Goal: Information Seeking & Learning: Learn about a topic

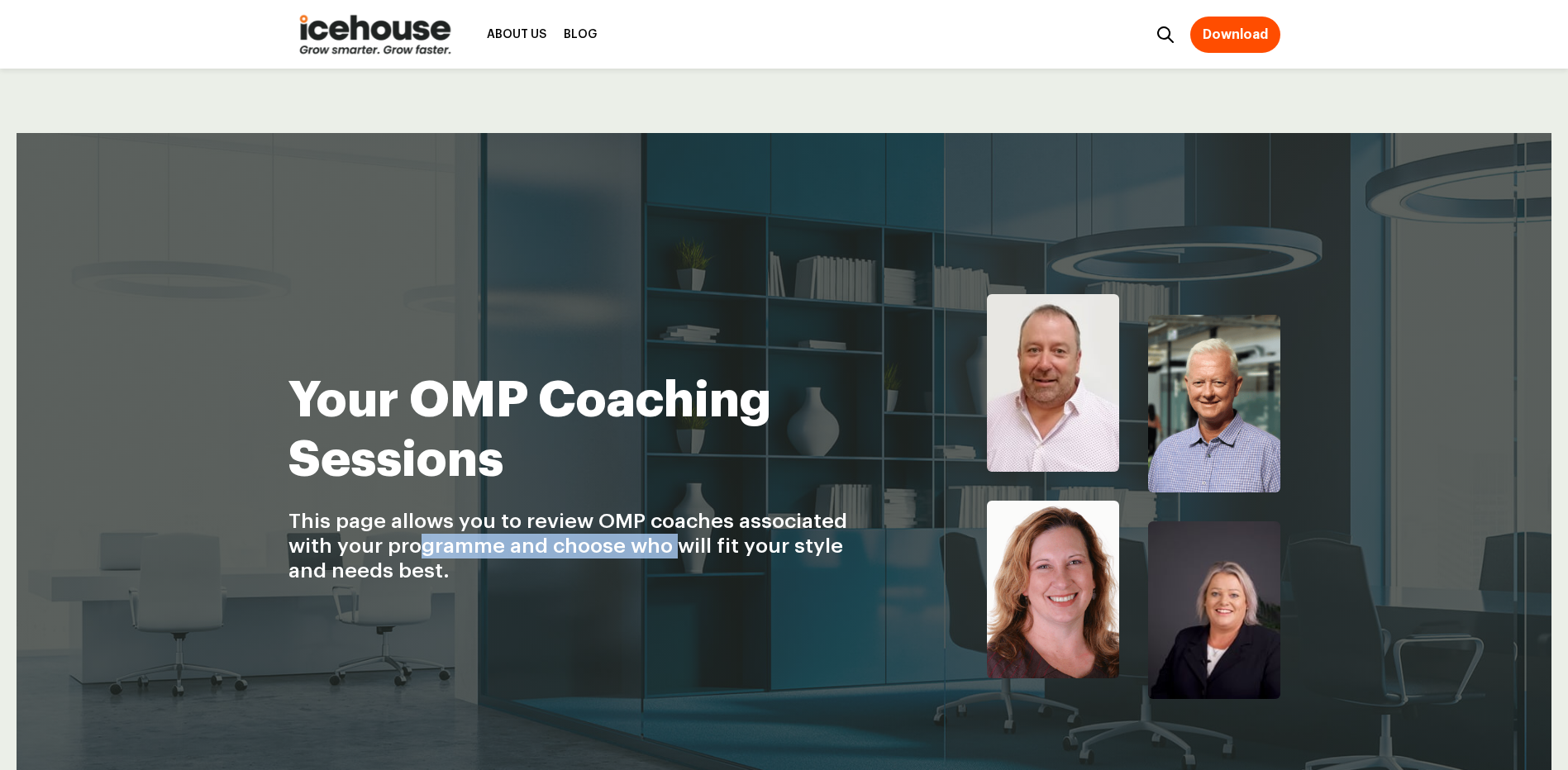
drag, startPoint x: 420, startPoint y: 548, endPoint x: 691, endPoint y: 543, distance: 271.0
click at [691, 543] on span "This page allows you to review OMP coaches associated with your programme and c…" at bounding box center [568, 546] width 559 height 70
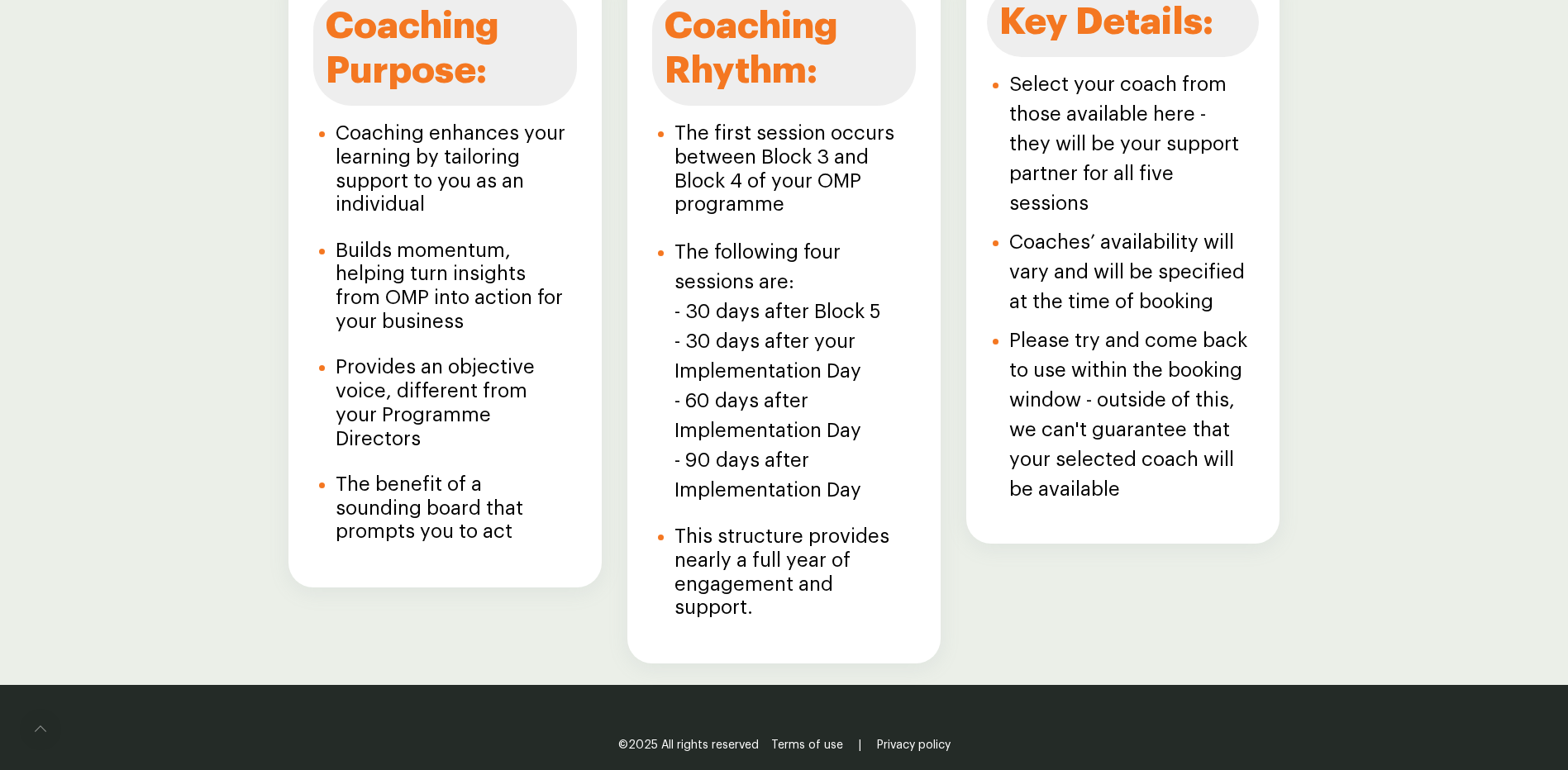
scroll to position [2119, 0]
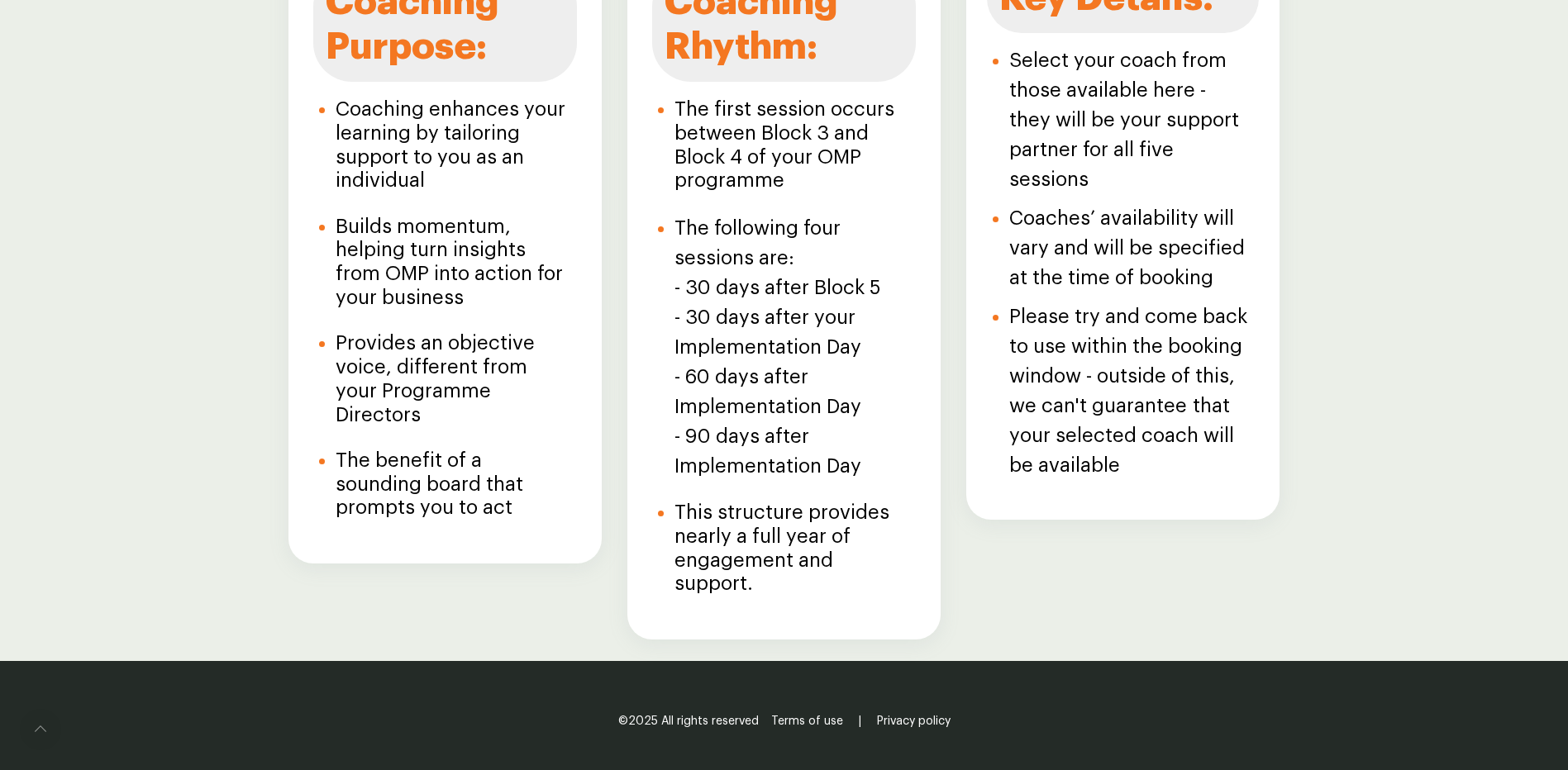
click at [520, 461] on h3 "The benefit of a sounding board that prompts you to act" at bounding box center [451, 484] width 232 height 71
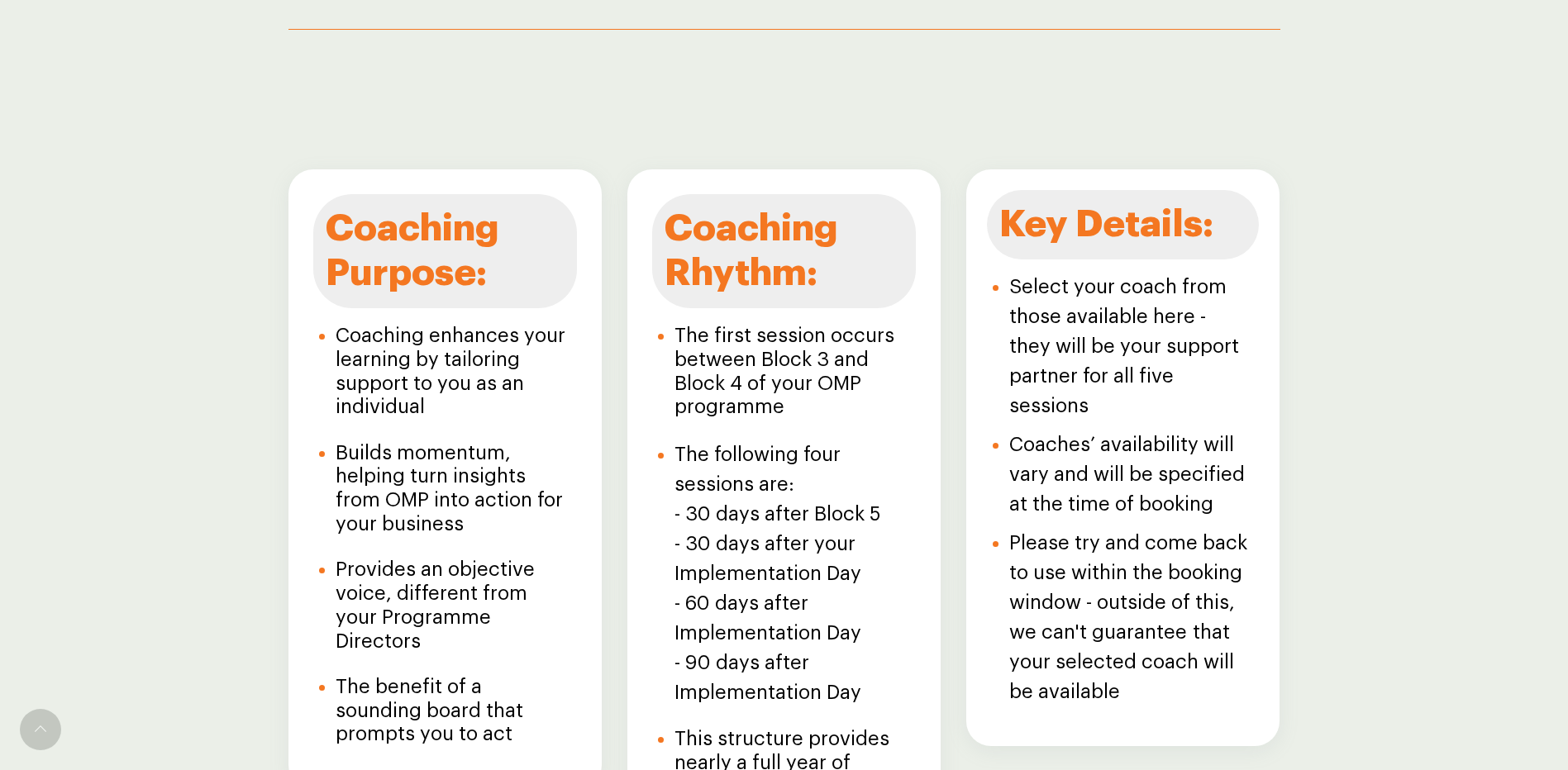
scroll to position [2037, 0]
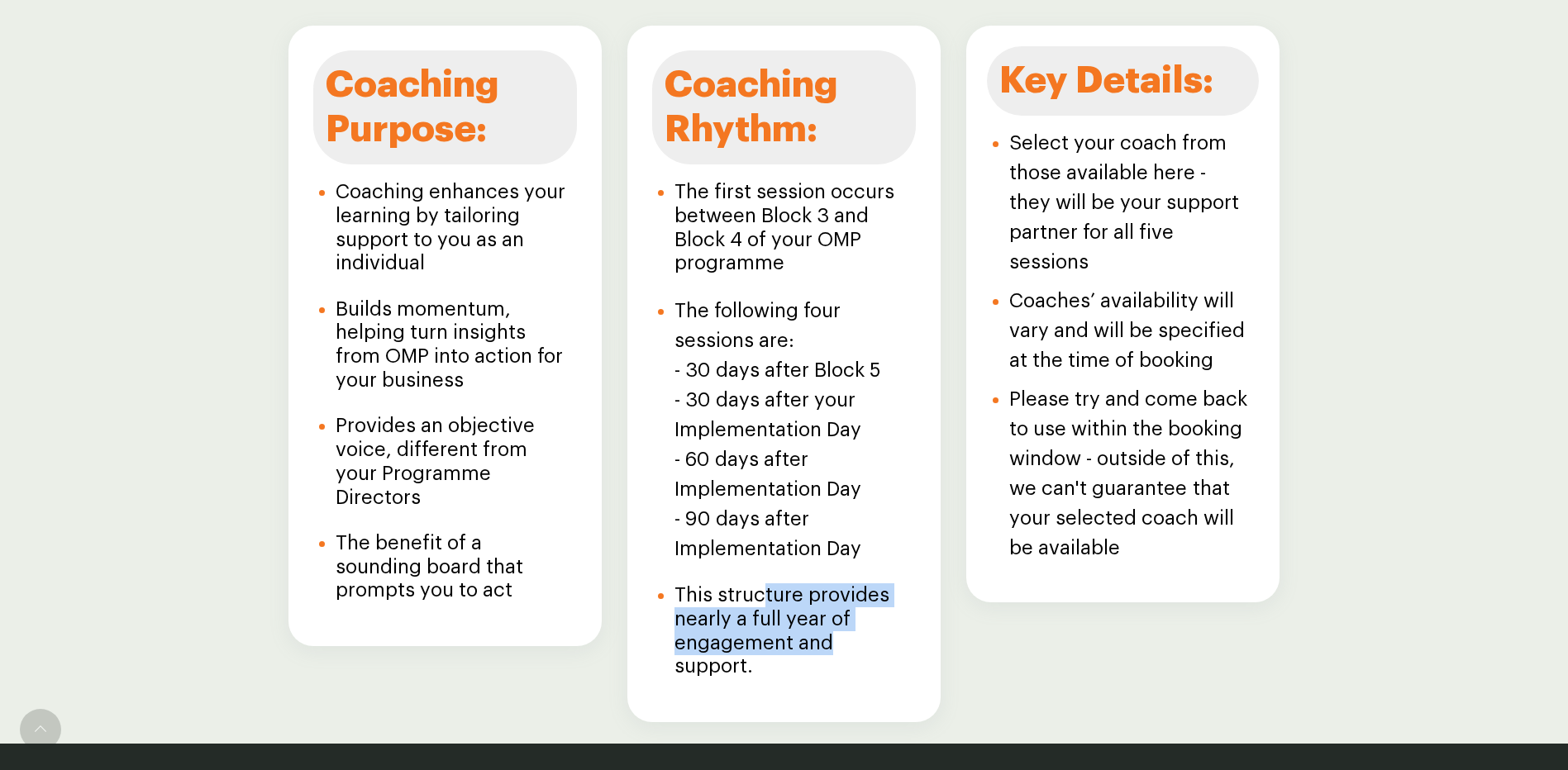
drag, startPoint x: 799, startPoint y: 596, endPoint x: 882, endPoint y: 635, distance: 91.7
click at [882, 635] on h3 "This structure provides nearly a full year of engagement and support." at bounding box center [791, 631] width 232 height 95
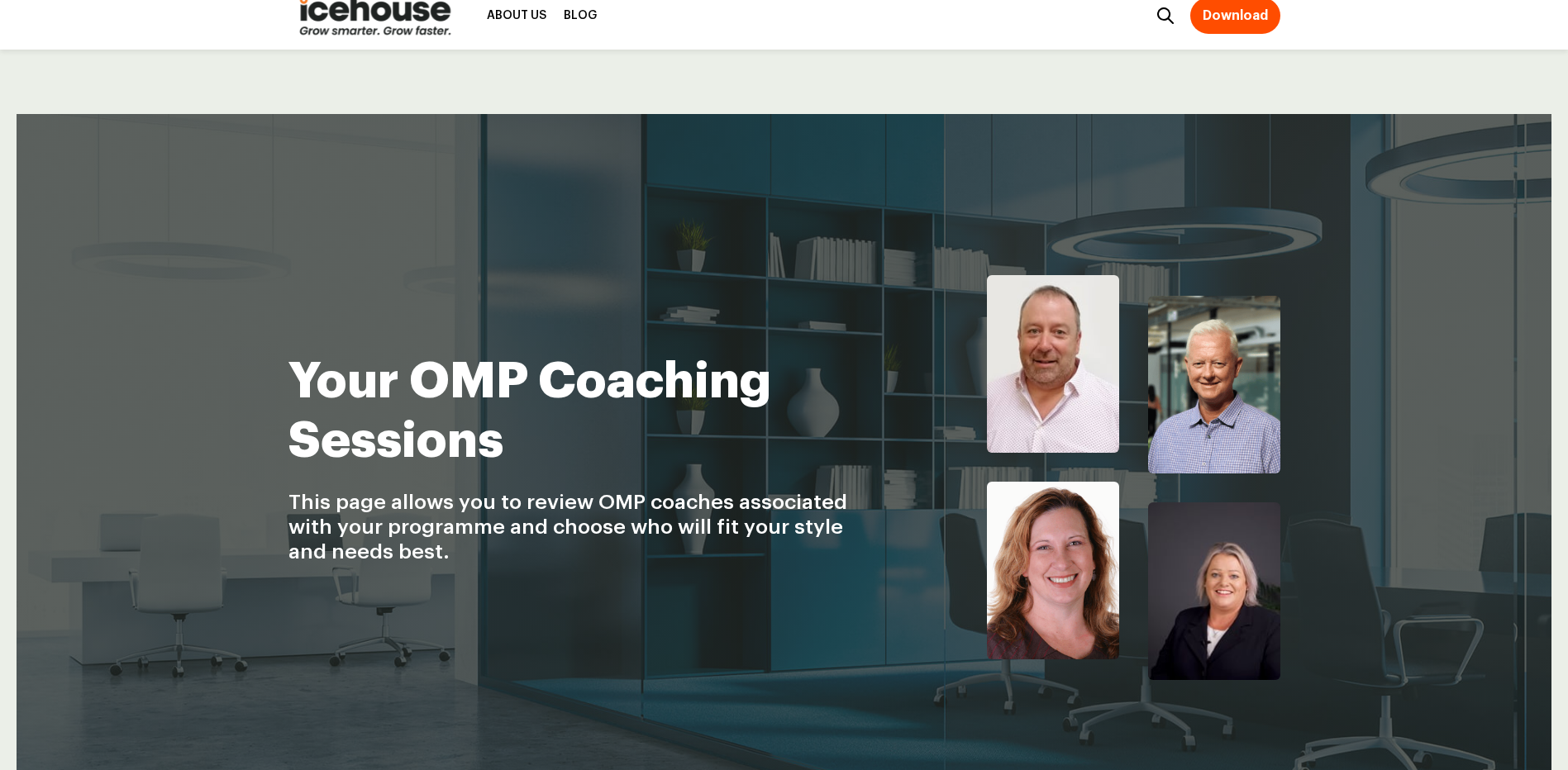
scroll to position [0, 0]
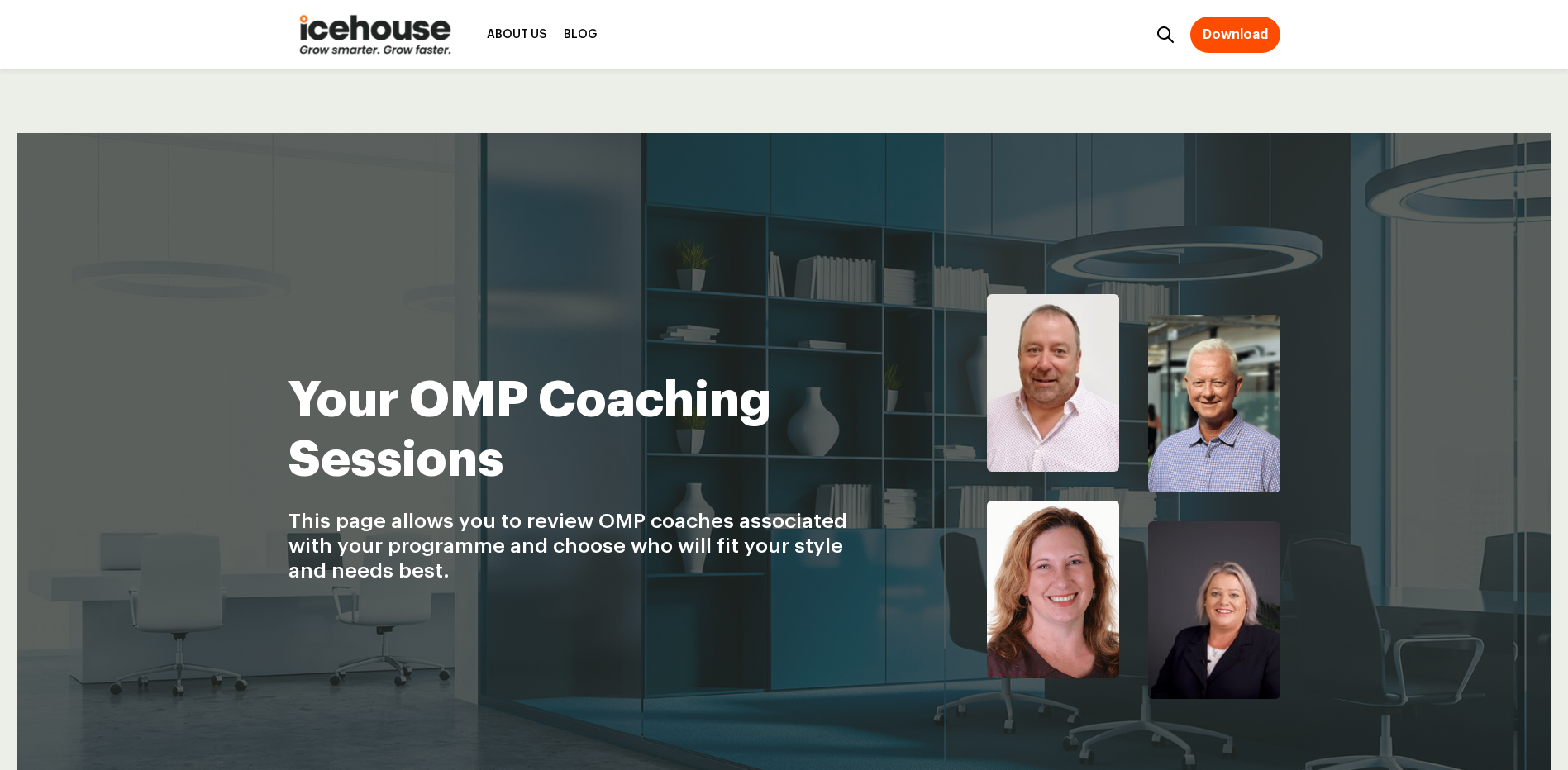
click at [1200, 585] on img at bounding box center [1215, 610] width 132 height 178
click at [1218, 367] on img at bounding box center [1215, 403] width 132 height 178
click at [1022, 356] on img at bounding box center [1053, 382] width 132 height 178
click at [1083, 580] on img at bounding box center [1053, 590] width 132 height 178
click at [1246, 392] on img at bounding box center [1215, 403] width 132 height 178
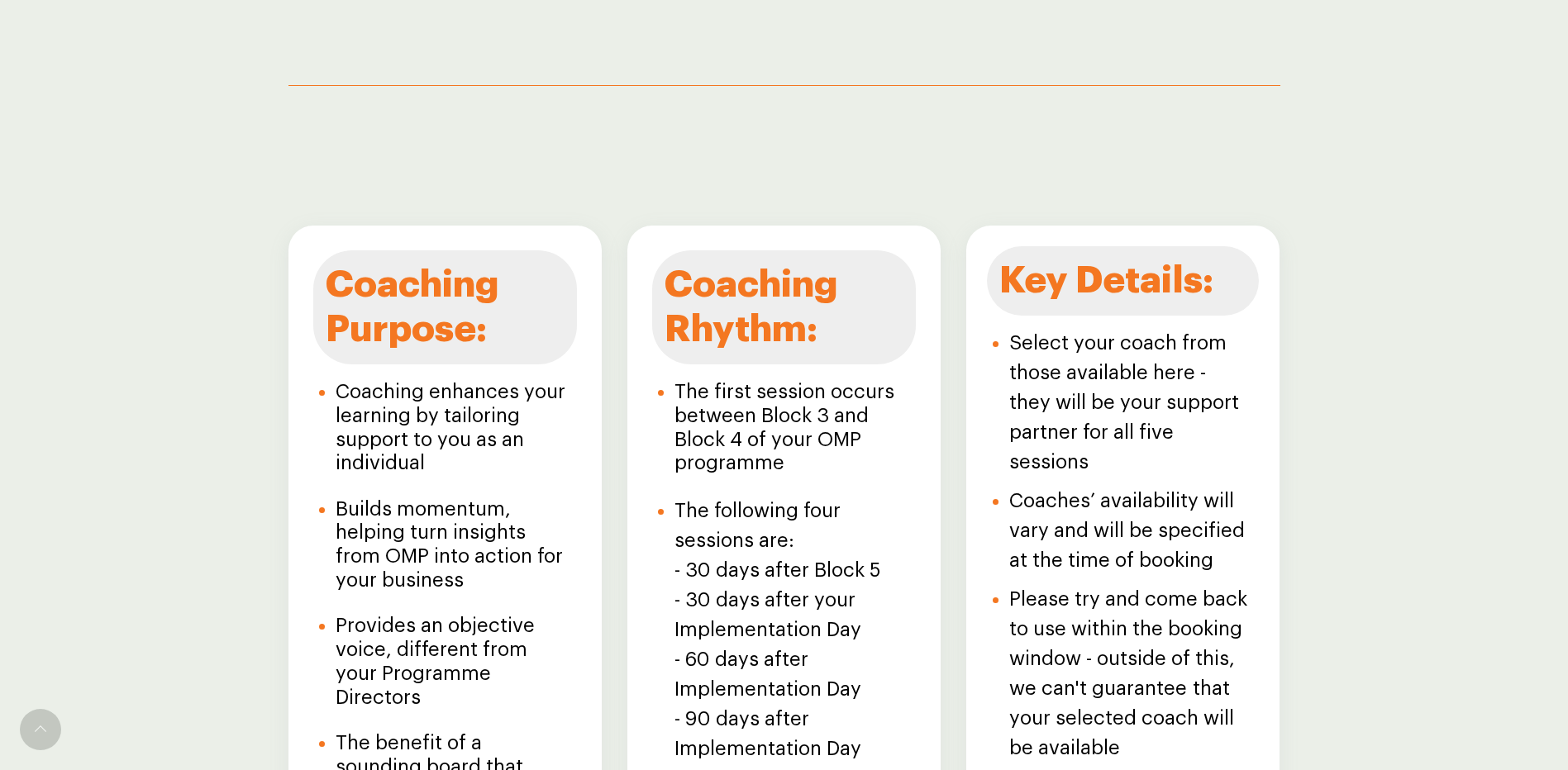
scroll to position [1458, 0]
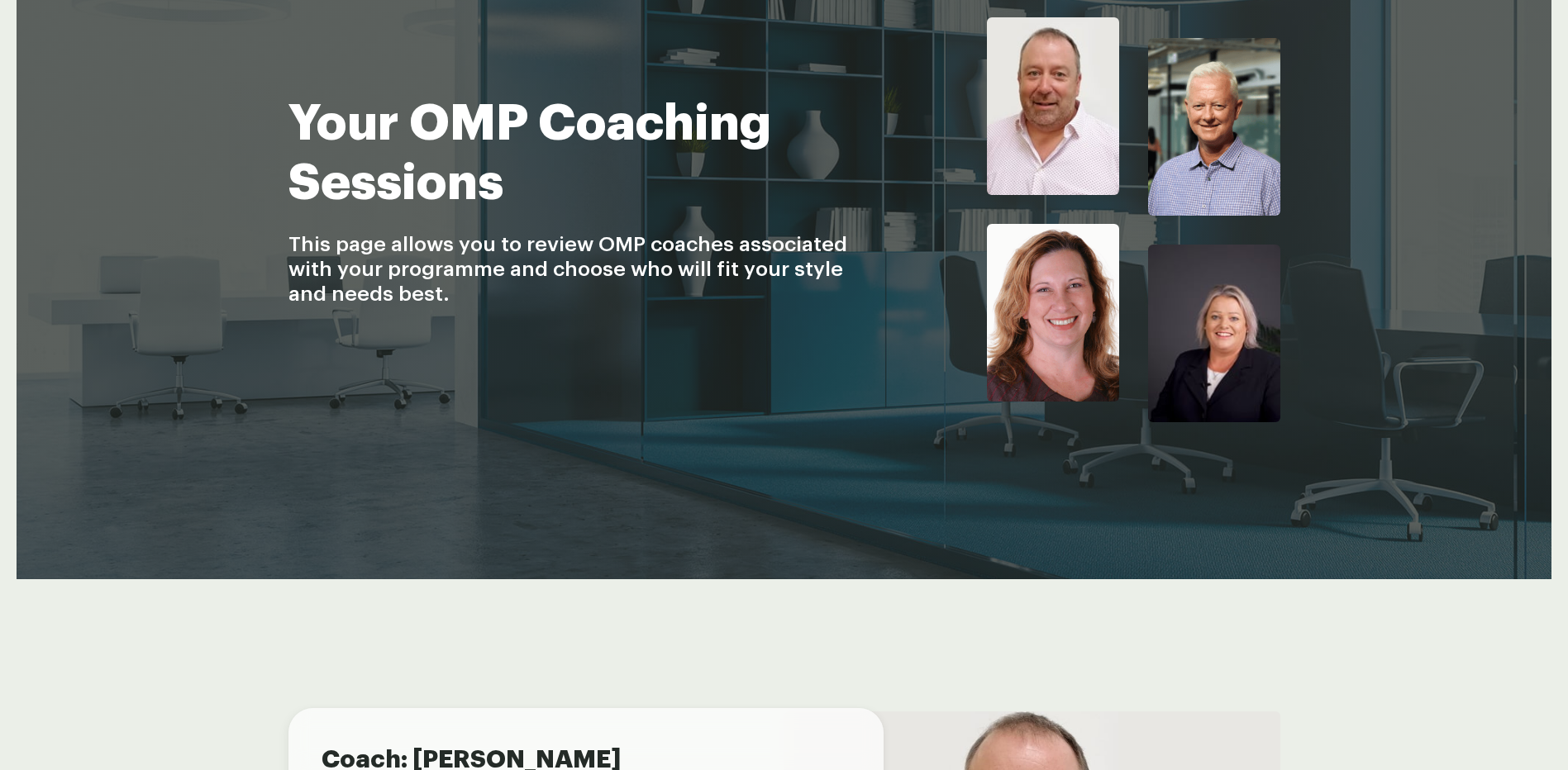
scroll to position [54, 0]
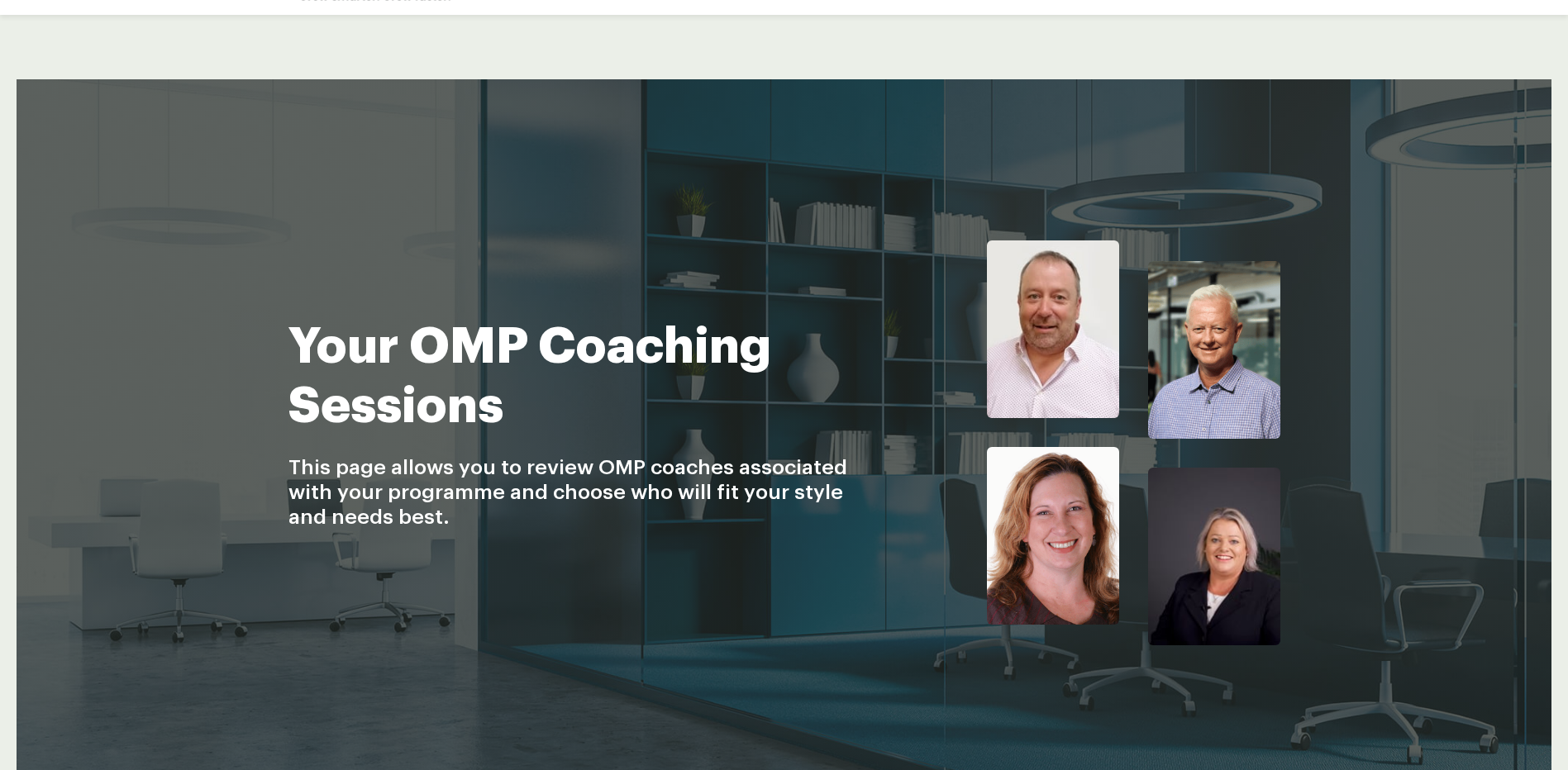
click at [1175, 595] on img at bounding box center [1215, 556] width 132 height 178
drag, startPoint x: 1077, startPoint y: 555, endPoint x: 1271, endPoint y: 501, distance: 201.4
click at [1079, 555] on img at bounding box center [1053, 535] width 132 height 178
click at [1272, 501] on img at bounding box center [1215, 556] width 132 height 178
click at [1234, 362] on img at bounding box center [1215, 350] width 132 height 178
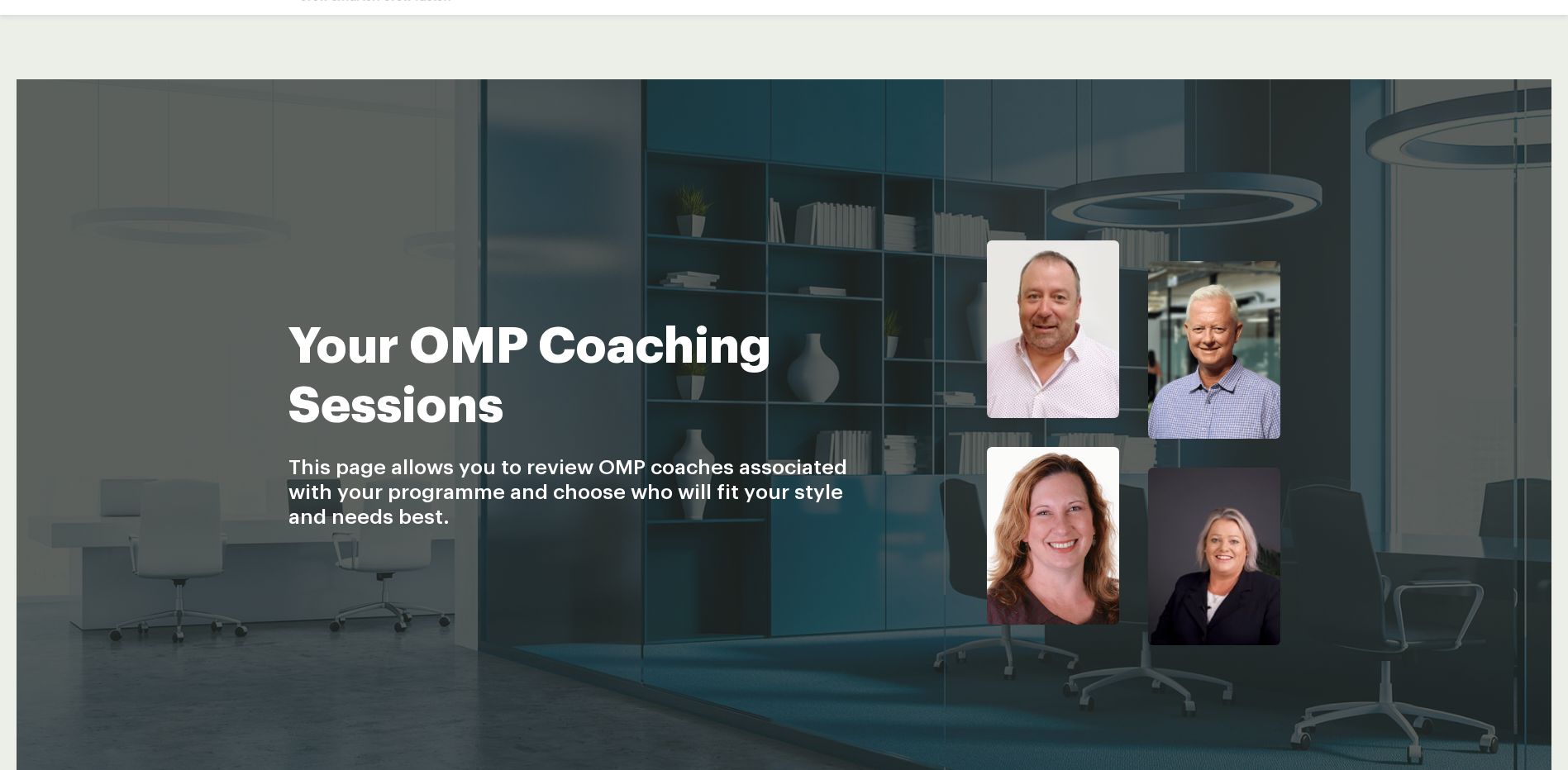
click at [1099, 345] on img at bounding box center [1053, 329] width 132 height 178
click at [1249, 550] on img at bounding box center [1215, 556] width 132 height 178
click at [1259, 402] on img at bounding box center [1215, 350] width 132 height 178
click at [1252, 401] on img at bounding box center [1215, 350] width 132 height 178
click at [952, 334] on div at bounding box center [1087, 432] width 389 height 425
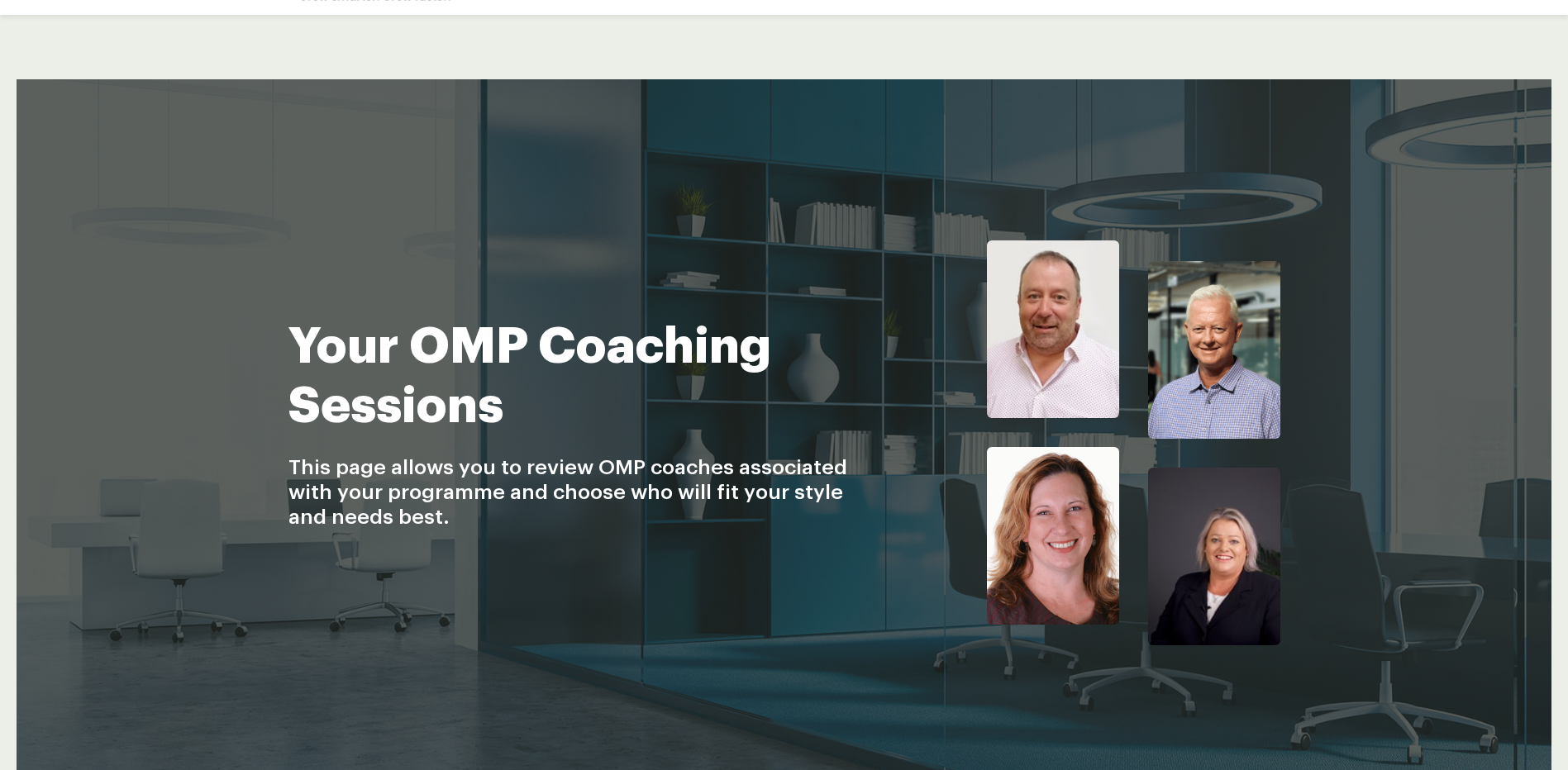
click at [1038, 333] on img at bounding box center [1053, 329] width 132 height 178
click at [1056, 480] on img at bounding box center [1053, 535] width 132 height 178
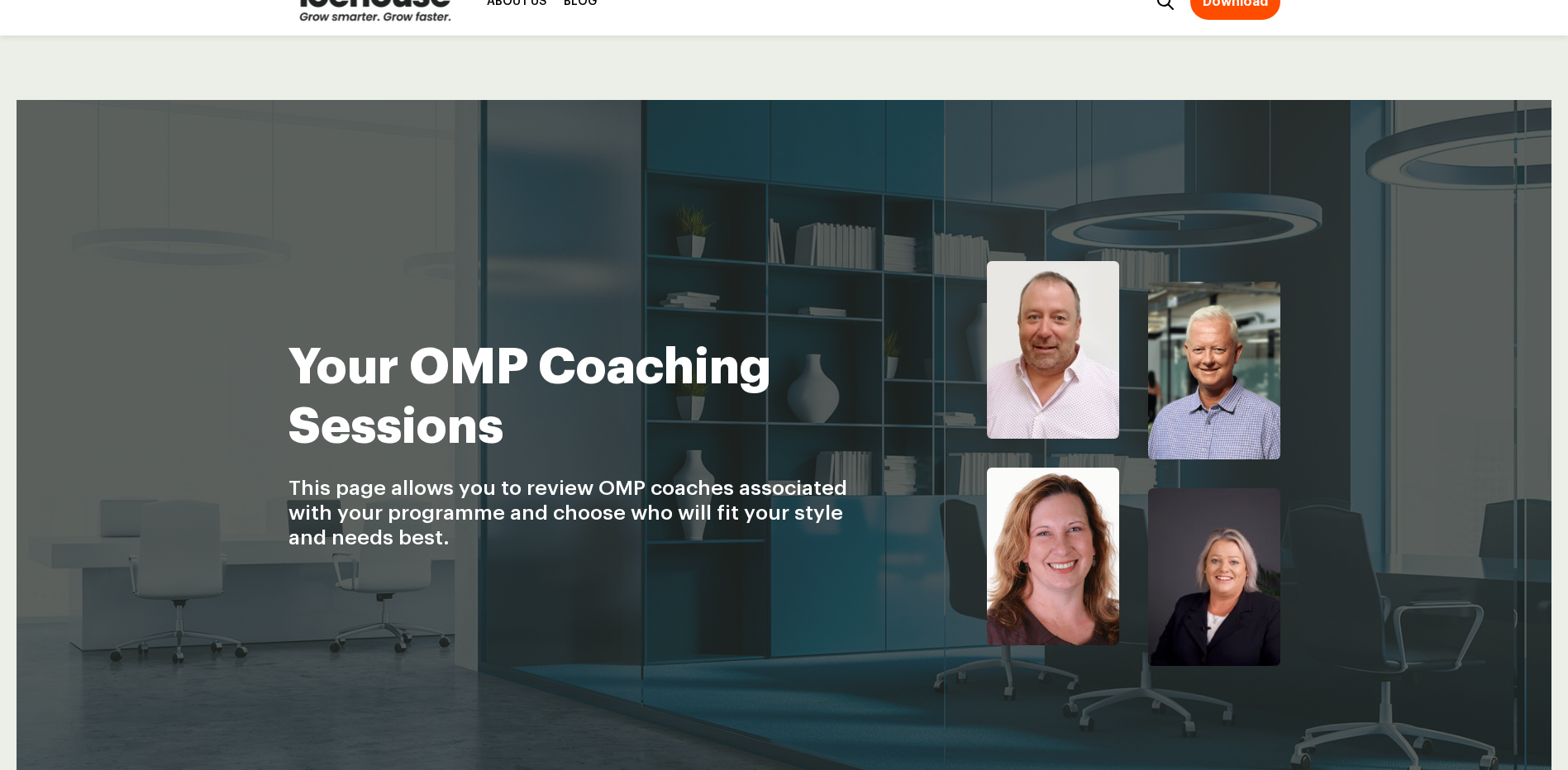
scroll to position [0, 0]
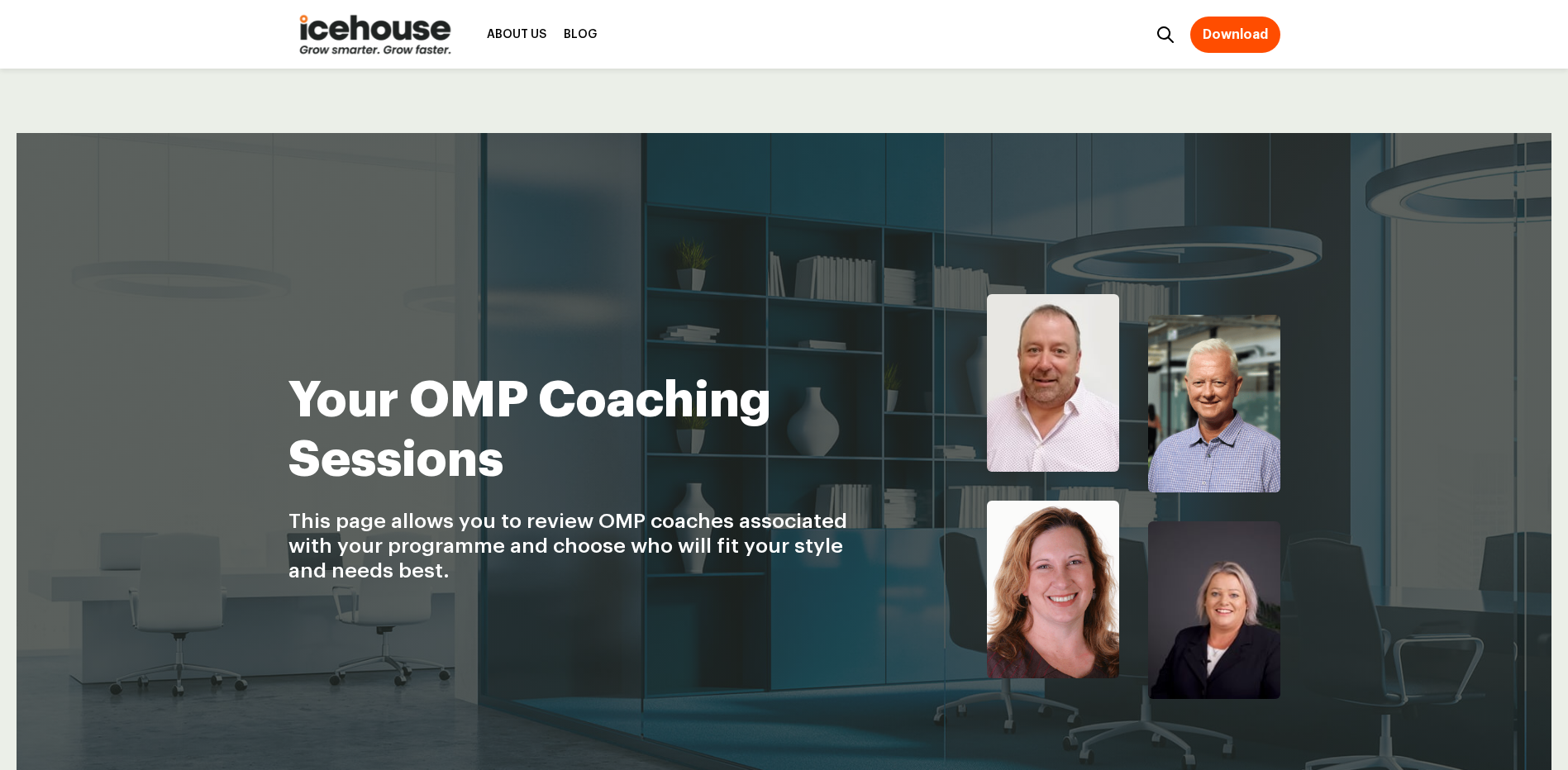
drag, startPoint x: 1045, startPoint y: 571, endPoint x: 1012, endPoint y: 576, distance: 33.4
click at [1045, 573] on img at bounding box center [1053, 590] width 132 height 178
drag, startPoint x: 998, startPoint y: 576, endPoint x: 930, endPoint y: 438, distance: 153.8
click at [997, 576] on img at bounding box center [1053, 590] width 132 height 178
drag, startPoint x: 965, startPoint y: 395, endPoint x: 1026, endPoint y: 374, distance: 64.5
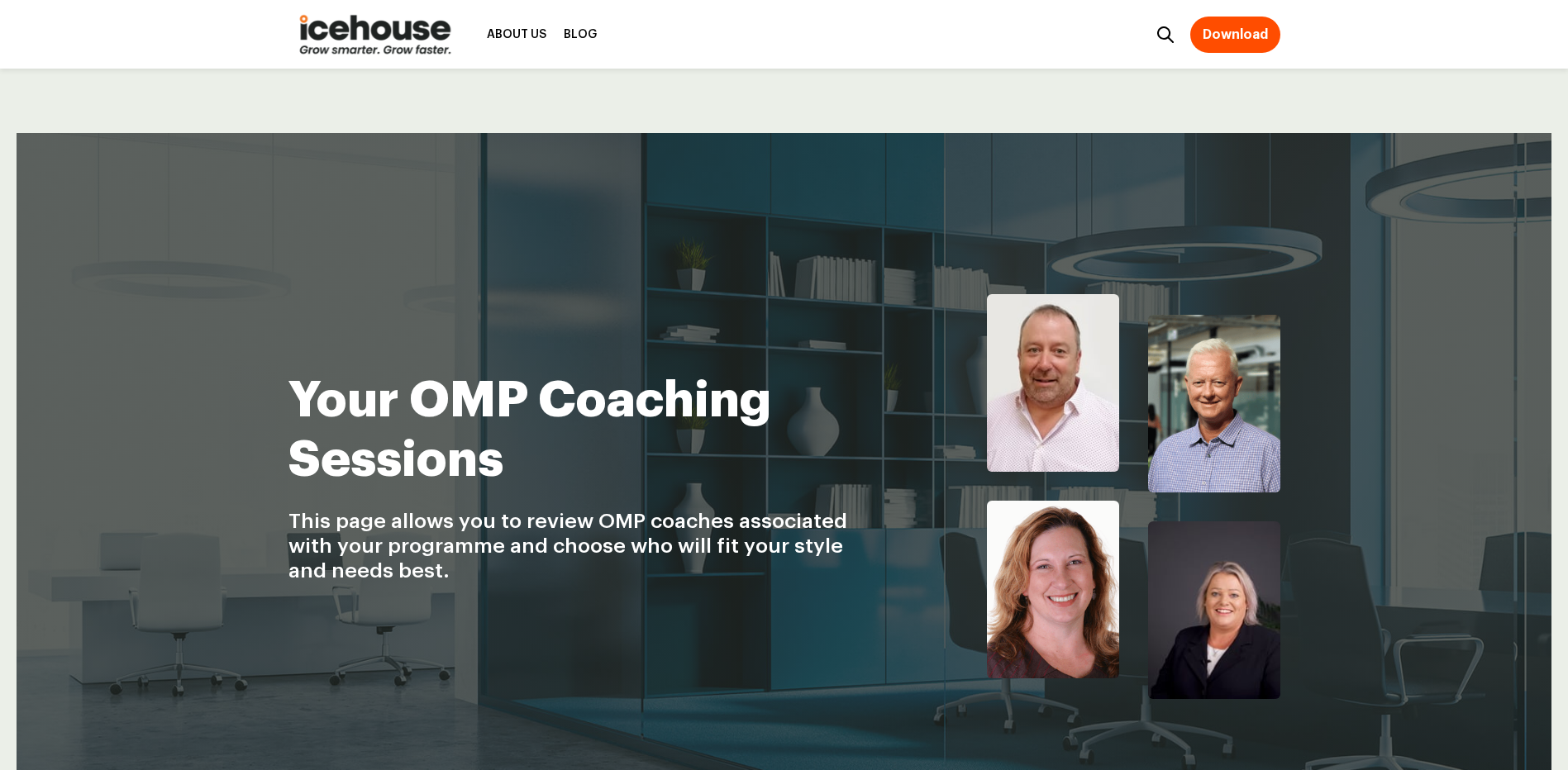
click at [994, 381] on div at bounding box center [1087, 486] width 389 height 425
click at [1026, 374] on img at bounding box center [1053, 382] width 132 height 178
drag, startPoint x: 592, startPoint y: 602, endPoint x: 858, endPoint y: 614, distance: 266.3
click at [770, 621] on div "Your OMP Coaching Sessions This page allows you to review OMP coaches associate…" at bounding box center [785, 494] width 992 height 723
click at [1065, 601] on img at bounding box center [1053, 590] width 132 height 178
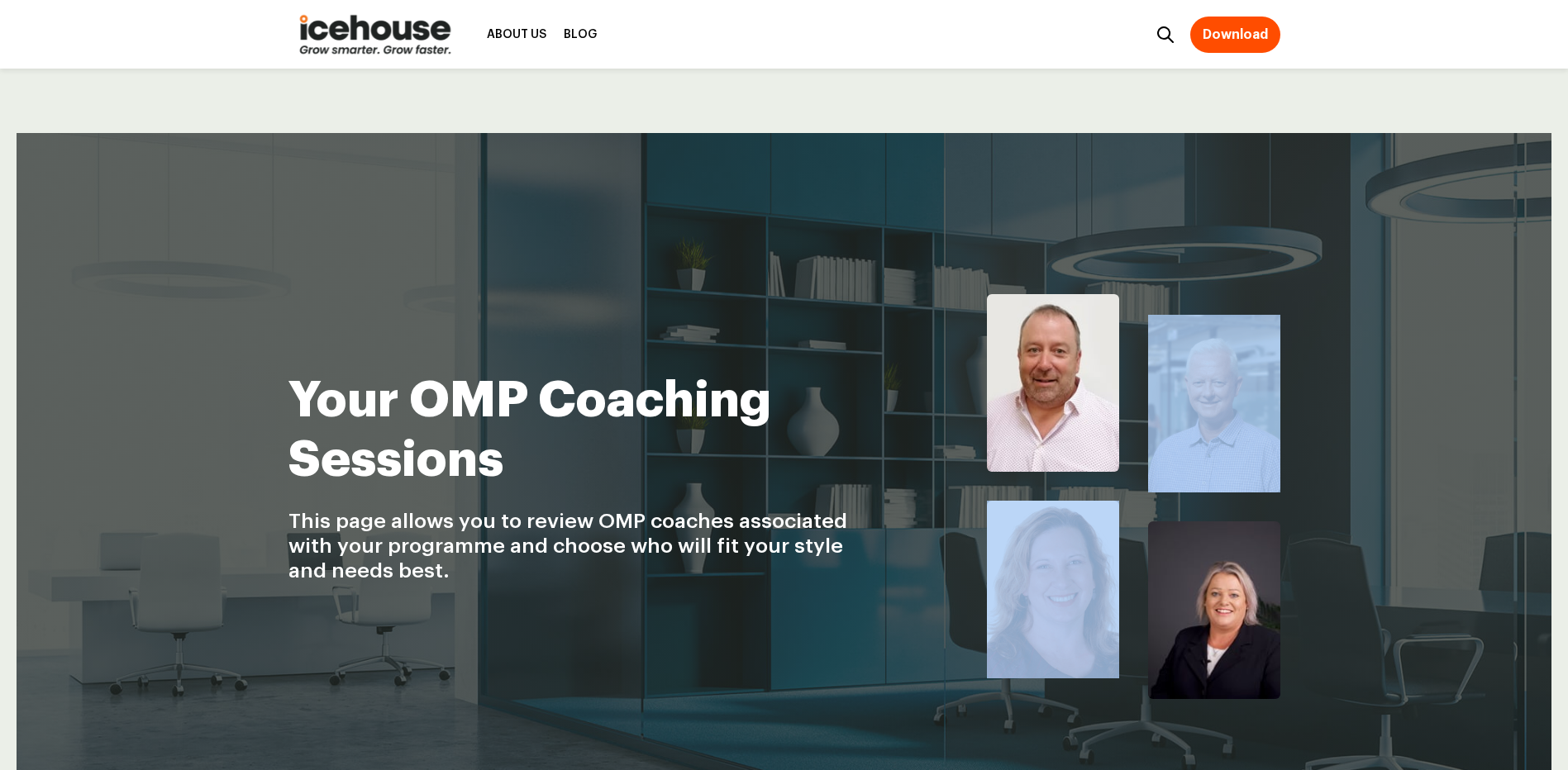
drag, startPoint x: 1125, startPoint y: 510, endPoint x: 1164, endPoint y: 516, distance: 39.5
click at [1164, 516] on div at bounding box center [1133, 486] width 293 height 425
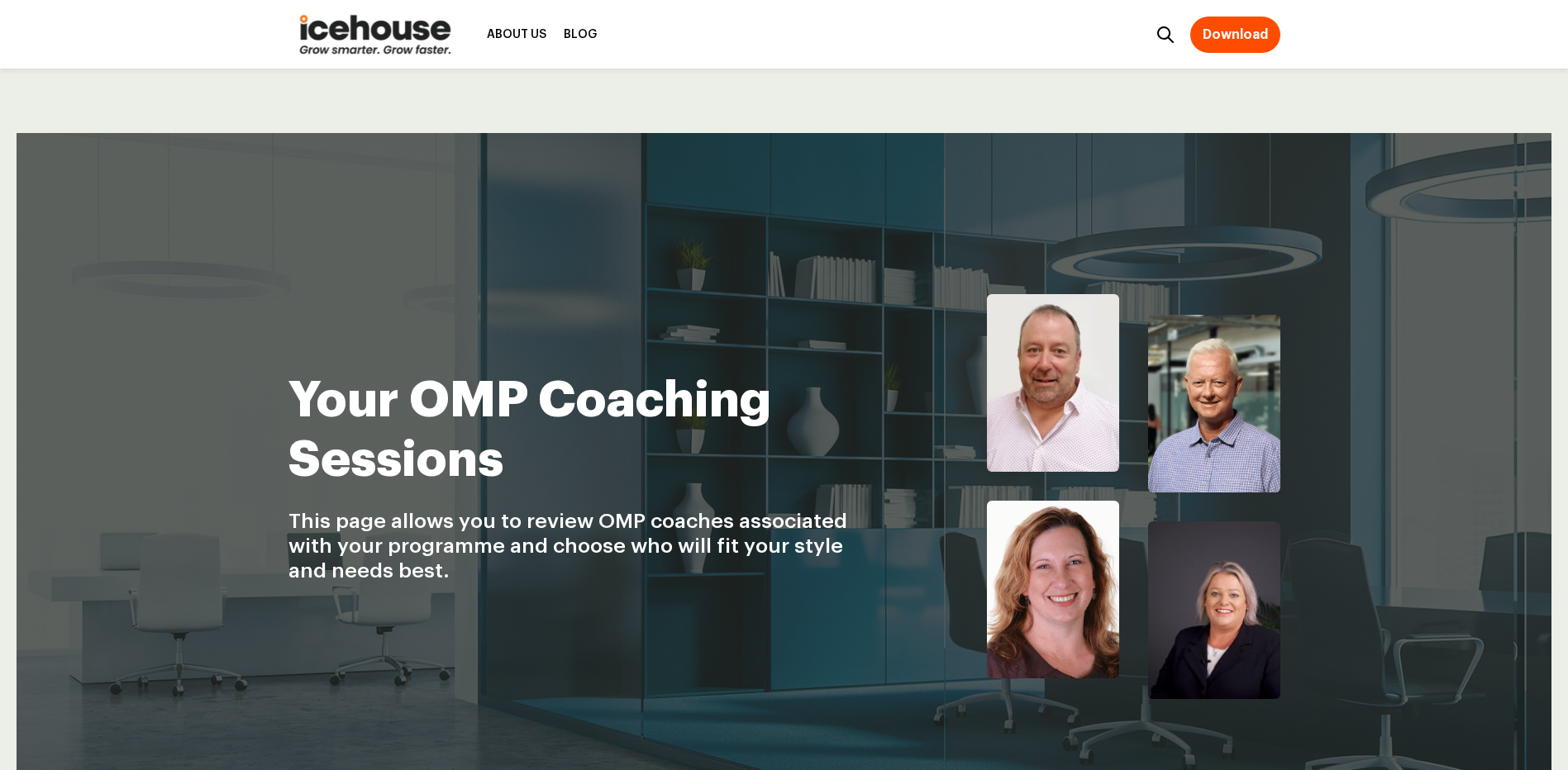
click at [1344, 454] on div "Your OMP Coaching Sessions This page allows you to review OMP coaches associate…" at bounding box center [784, 494] width 1535 height 723
